Goal: Information Seeking & Learning: Learn about a topic

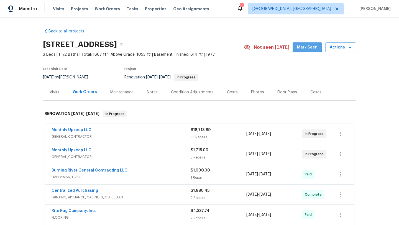
click at [298, 45] on button "Mark Seen" at bounding box center [306, 47] width 29 height 10
click at [253, 92] on div "Photos" at bounding box center [257, 92] width 13 height 6
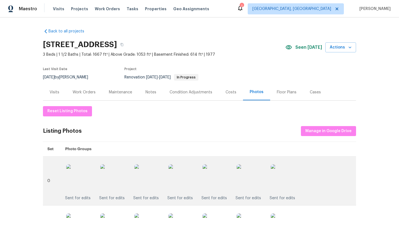
click at [218, 181] on img at bounding box center [216, 178] width 28 height 28
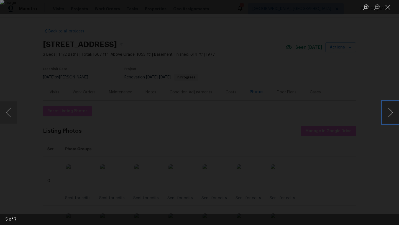
click at [395, 115] on button "Next image" at bounding box center [390, 112] width 17 height 22
click at [388, 9] on button "Close lightbox" at bounding box center [387, 7] width 11 height 10
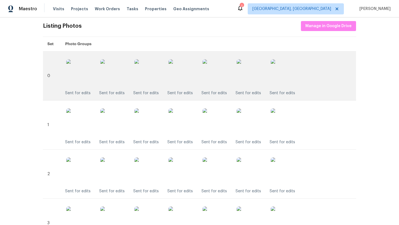
scroll to position [110, 0]
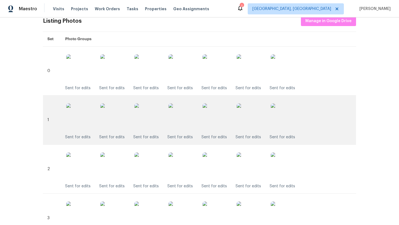
click at [180, 121] on img at bounding box center [182, 117] width 28 height 28
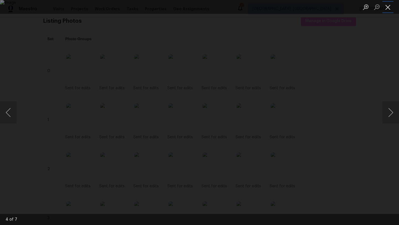
click at [387, 9] on button "Close lightbox" at bounding box center [387, 7] width 11 height 10
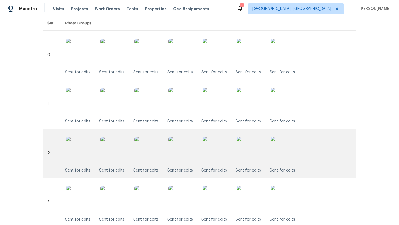
scroll to position [127, 0]
click at [183, 152] on img at bounding box center [182, 149] width 28 height 28
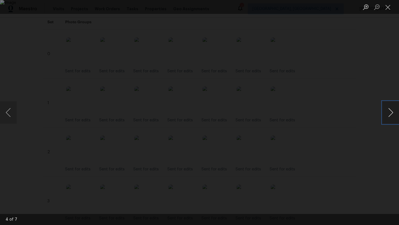
click at [392, 112] on button "Next image" at bounding box center [390, 112] width 17 height 22
click at [388, 8] on button "Close lightbox" at bounding box center [387, 7] width 11 height 10
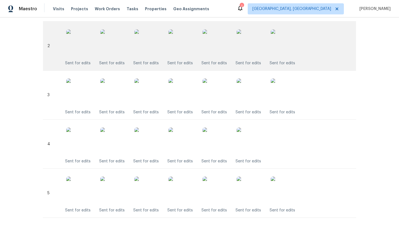
scroll to position [249, 0]
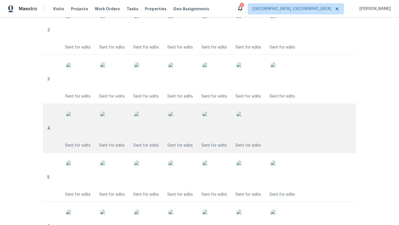
click at [149, 127] on img at bounding box center [148, 126] width 28 height 28
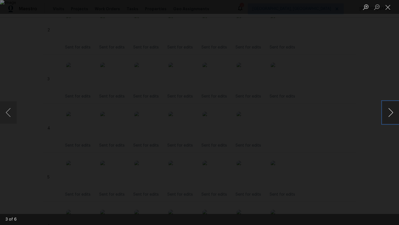
click at [390, 115] on button "Next image" at bounding box center [390, 112] width 17 height 22
click at [388, 7] on button "Close lightbox" at bounding box center [387, 7] width 11 height 10
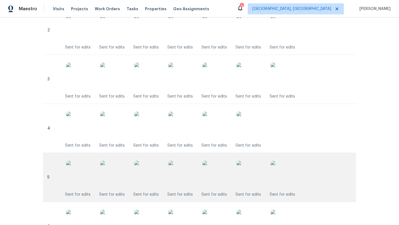
click at [181, 176] on img at bounding box center [182, 175] width 28 height 28
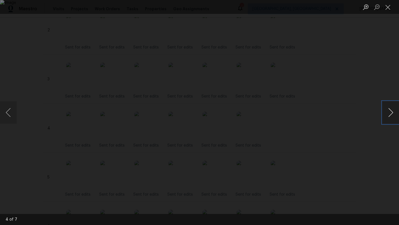
click at [391, 114] on button "Next image" at bounding box center [390, 112] width 17 height 22
click at [387, 7] on button "Close lightbox" at bounding box center [387, 7] width 11 height 10
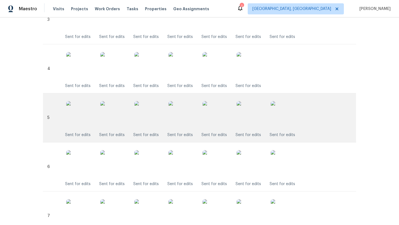
scroll to position [335, 0]
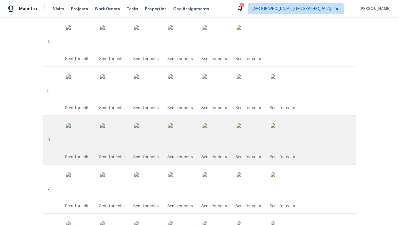
click at [181, 139] on img at bounding box center [182, 137] width 28 height 28
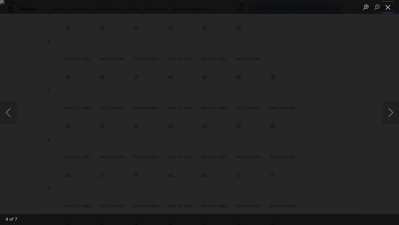
click at [388, 9] on button "Close lightbox" at bounding box center [387, 7] width 11 height 10
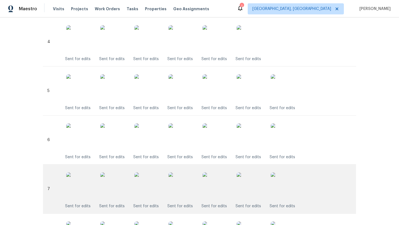
click at [187, 182] on img at bounding box center [182, 186] width 28 height 28
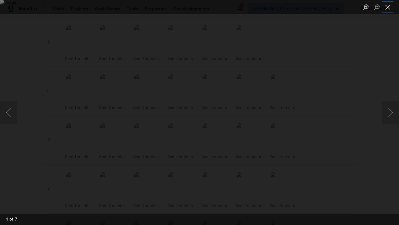
click at [387, 10] on button "Close lightbox" at bounding box center [387, 7] width 11 height 10
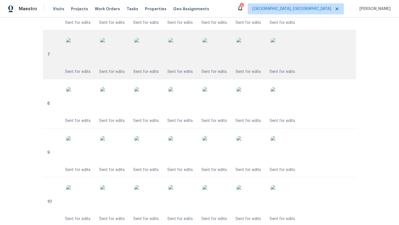
scroll to position [484, 0]
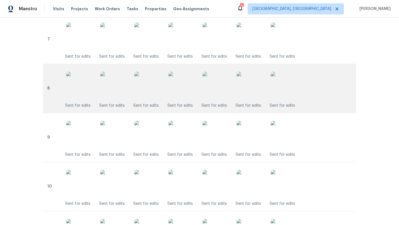
click at [181, 88] on img at bounding box center [182, 86] width 28 height 28
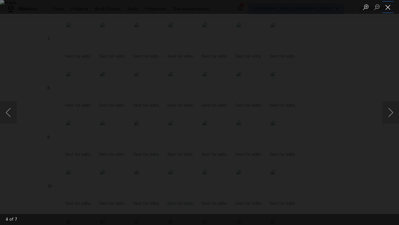
click at [388, 9] on button "Close lightbox" at bounding box center [387, 7] width 11 height 10
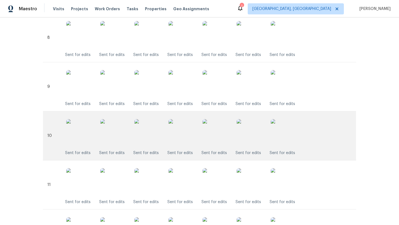
scroll to position [584, 0]
click at [187, 135] on img at bounding box center [182, 133] width 28 height 28
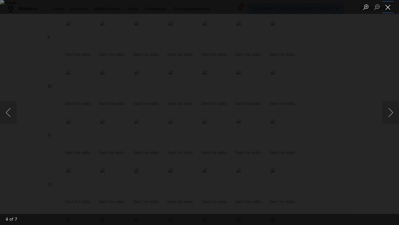
click at [388, 9] on button "Close lightbox" at bounding box center [387, 7] width 11 height 10
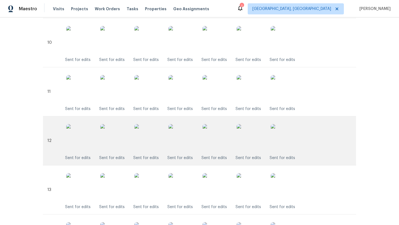
scroll to position [630, 0]
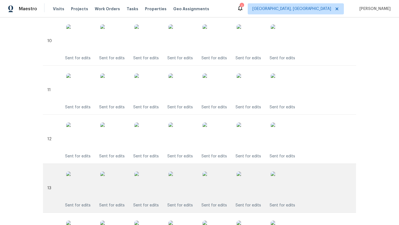
click at [185, 185] on img at bounding box center [182, 185] width 28 height 28
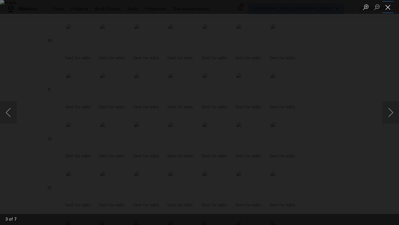
click at [387, 9] on button "Close lightbox" at bounding box center [387, 7] width 11 height 10
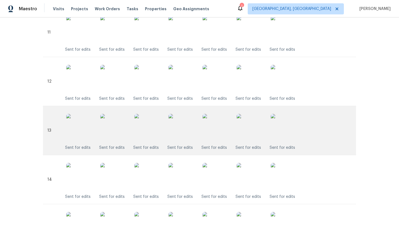
scroll to position [742, 0]
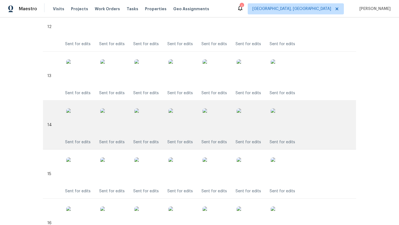
click at [177, 120] on img at bounding box center [182, 122] width 28 height 28
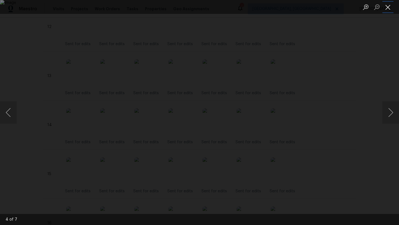
click at [388, 7] on button "Close lightbox" at bounding box center [387, 7] width 11 height 10
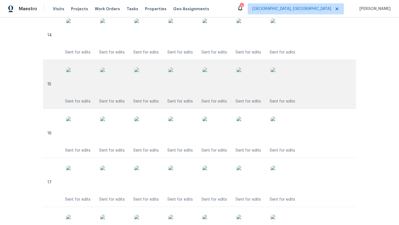
scroll to position [842, 0]
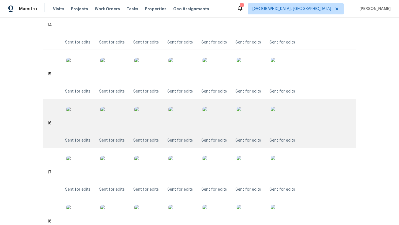
click at [189, 119] on img at bounding box center [182, 121] width 28 height 28
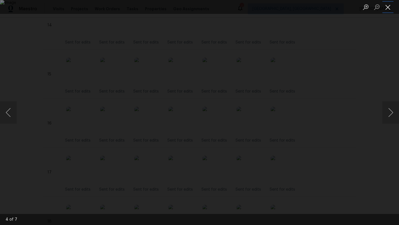
click at [387, 7] on button "Close lightbox" at bounding box center [387, 7] width 11 height 10
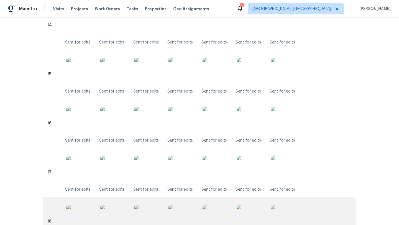
click at [175, 218] on img at bounding box center [182, 219] width 28 height 28
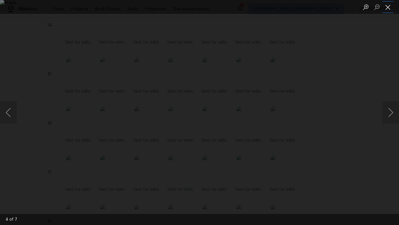
click at [388, 8] on button "Close lightbox" at bounding box center [387, 7] width 11 height 10
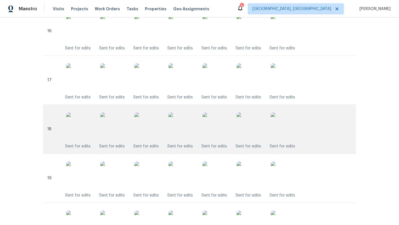
scroll to position [1005, 0]
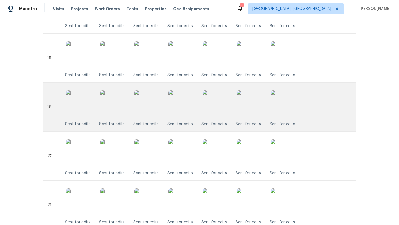
click at [187, 112] on img at bounding box center [182, 104] width 28 height 28
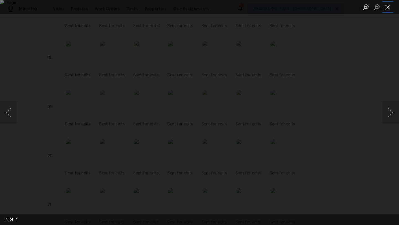
click at [388, 7] on button "Close lightbox" at bounding box center [387, 7] width 11 height 10
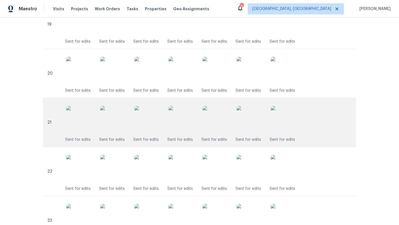
scroll to position [1150, 0]
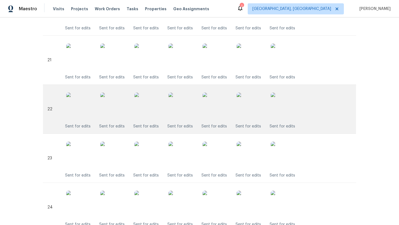
click at [181, 107] on img at bounding box center [182, 106] width 28 height 28
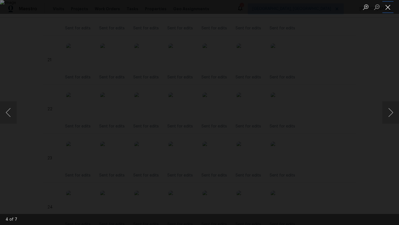
click at [389, 6] on button "Close lightbox" at bounding box center [387, 7] width 11 height 10
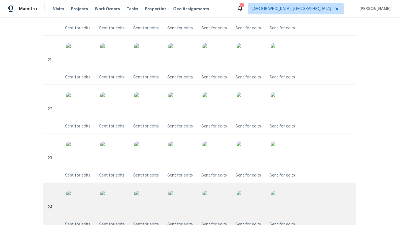
click at [177, 210] on img at bounding box center [182, 204] width 28 height 28
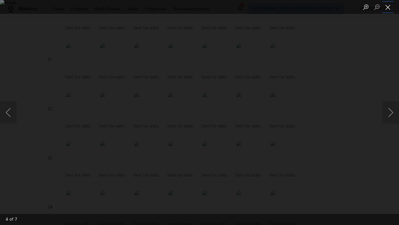
click at [389, 8] on button "Close lightbox" at bounding box center [387, 7] width 11 height 10
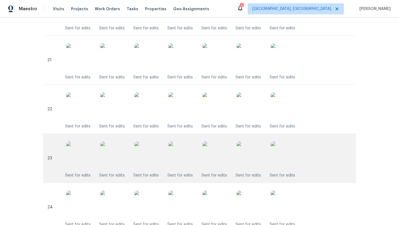
click at [184, 164] on img at bounding box center [182, 155] width 28 height 28
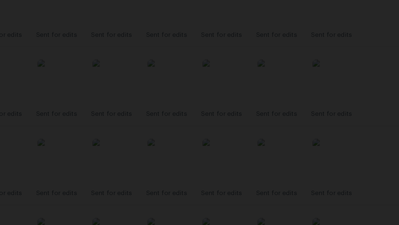
click at [312, 71] on img "Lightbox" at bounding box center [196, 78] width 807 height 455
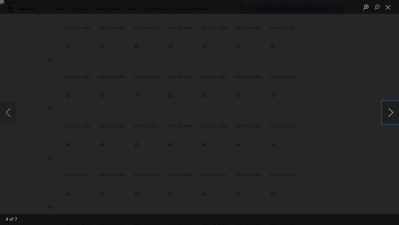
click at [393, 112] on button "Next image" at bounding box center [390, 112] width 17 height 22
click at [387, 7] on button "Close lightbox" at bounding box center [387, 7] width 11 height 10
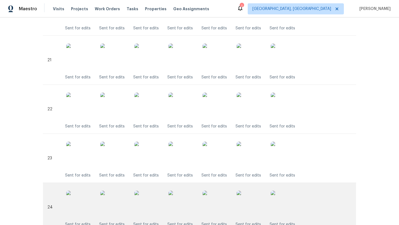
click at [183, 203] on img at bounding box center [182, 204] width 28 height 28
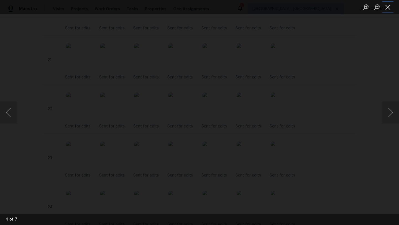
click at [388, 7] on button "Close lightbox" at bounding box center [387, 7] width 11 height 10
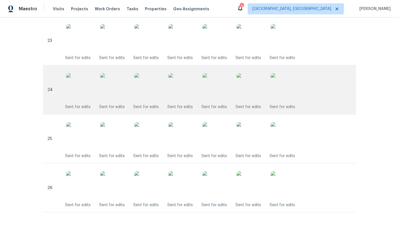
scroll to position [1288, 0]
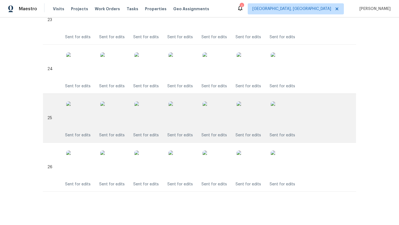
click at [187, 121] on img at bounding box center [182, 115] width 28 height 28
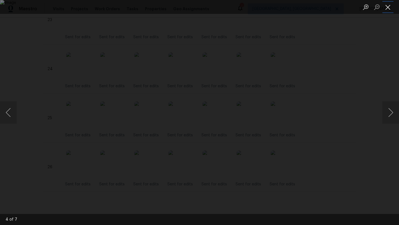
click at [390, 9] on button "Close lightbox" at bounding box center [387, 7] width 11 height 10
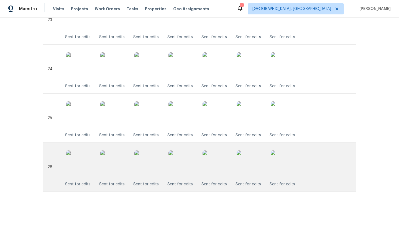
click at [214, 163] on img at bounding box center [216, 164] width 28 height 28
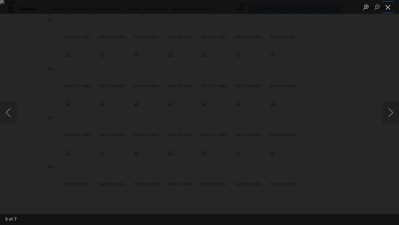
click at [386, 7] on button "Close lightbox" at bounding box center [387, 7] width 11 height 10
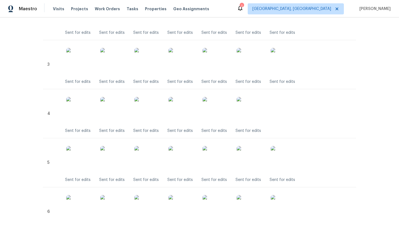
scroll to position [223, 0]
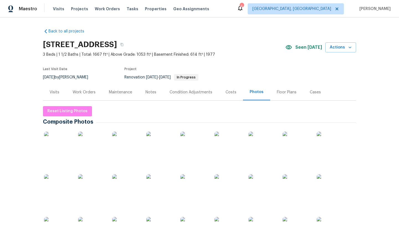
click at [60, 151] on img at bounding box center [58, 146] width 28 height 28
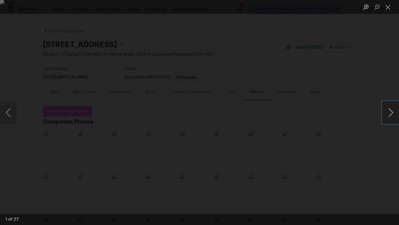
click at [393, 112] on button "Next image" at bounding box center [390, 112] width 17 height 22
click at [387, 10] on button "Close lightbox" at bounding box center [387, 7] width 11 height 10
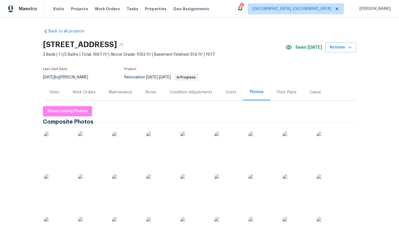
click at [85, 148] on img at bounding box center [92, 146] width 28 height 28
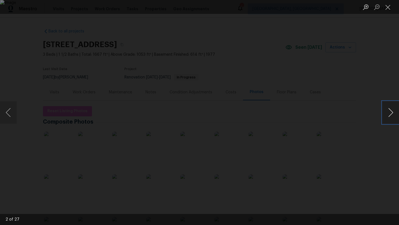
click at [393, 118] on button "Next image" at bounding box center [390, 112] width 17 height 22
click at [392, 117] on button "Next image" at bounding box center [390, 112] width 17 height 22
click at [393, 117] on button "Next image" at bounding box center [390, 112] width 17 height 22
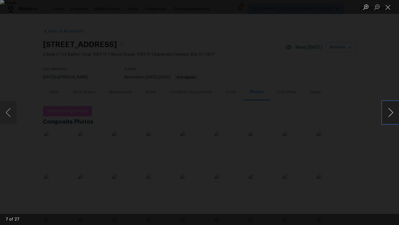
click at [393, 117] on button "Next image" at bounding box center [390, 112] width 17 height 22
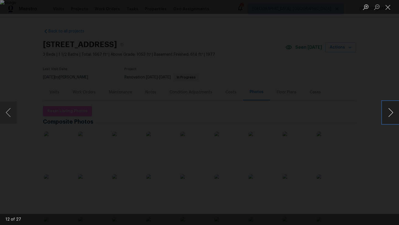
click at [393, 117] on button "Next image" at bounding box center [390, 112] width 17 height 22
click at [390, 112] on button "Next image" at bounding box center [390, 112] width 17 height 22
click at [390, 113] on button "Next image" at bounding box center [390, 112] width 17 height 22
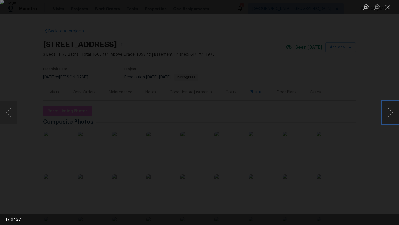
click at [390, 113] on button "Next image" at bounding box center [390, 112] width 17 height 22
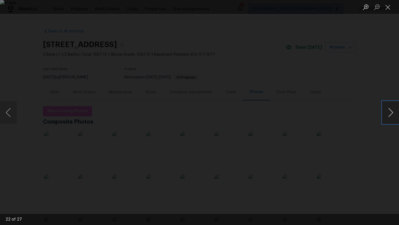
click at [390, 113] on button "Next image" at bounding box center [390, 112] width 17 height 22
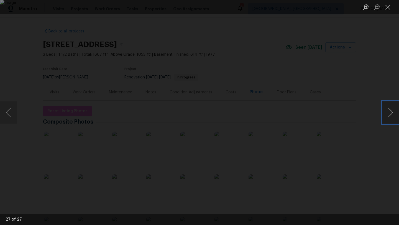
click at [390, 113] on button "Next image" at bounding box center [390, 112] width 17 height 22
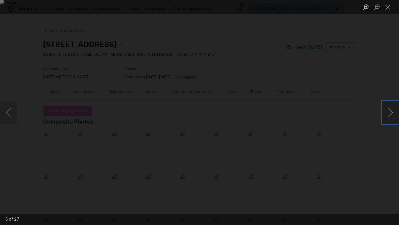
click at [386, 115] on button "Next image" at bounding box center [390, 112] width 17 height 22
click at [12, 110] on button "Previous image" at bounding box center [8, 112] width 17 height 22
click at [388, 115] on button "Next image" at bounding box center [390, 112] width 17 height 22
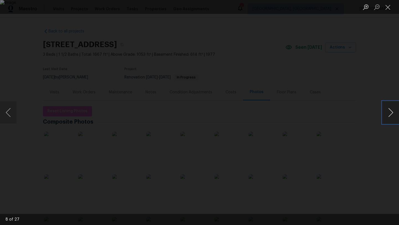
click at [388, 115] on button "Next image" at bounding box center [390, 112] width 17 height 22
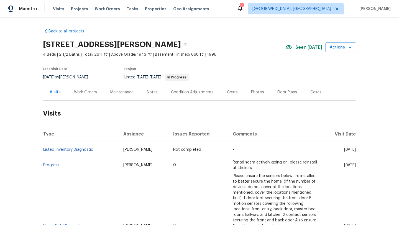
click at [251, 94] on div "Photos" at bounding box center [257, 92] width 13 height 6
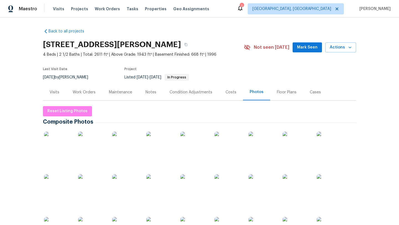
click at [50, 188] on img at bounding box center [58, 188] width 28 height 28
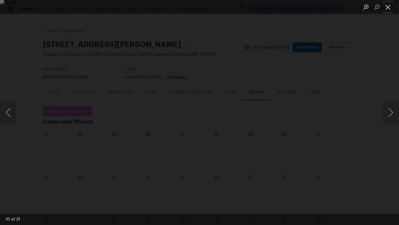
click at [388, 7] on button "Close lightbox" at bounding box center [387, 7] width 11 height 10
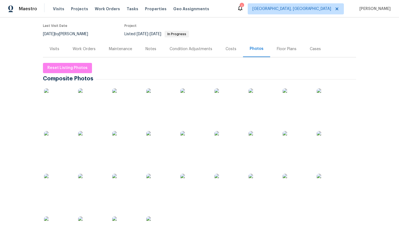
scroll to position [83, 0]
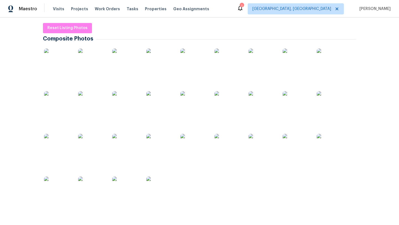
click at [47, 192] on img at bounding box center [58, 190] width 28 height 28
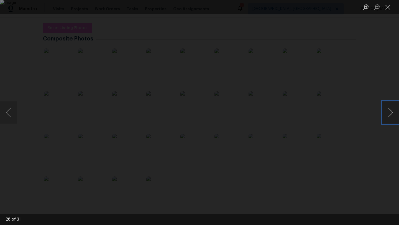
click at [392, 112] on button "Next image" at bounding box center [390, 112] width 17 height 22
click at [389, 110] on button "Next image" at bounding box center [390, 112] width 17 height 22
click at [388, 9] on button "Close lightbox" at bounding box center [387, 7] width 11 height 10
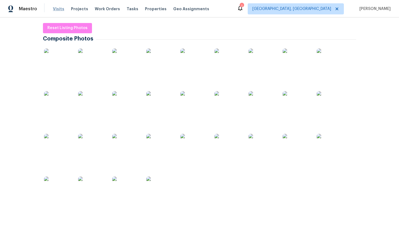
click at [53, 11] on span "Visits" at bounding box center [58, 9] width 11 height 6
